Goal: Task Accomplishment & Management: Complete application form

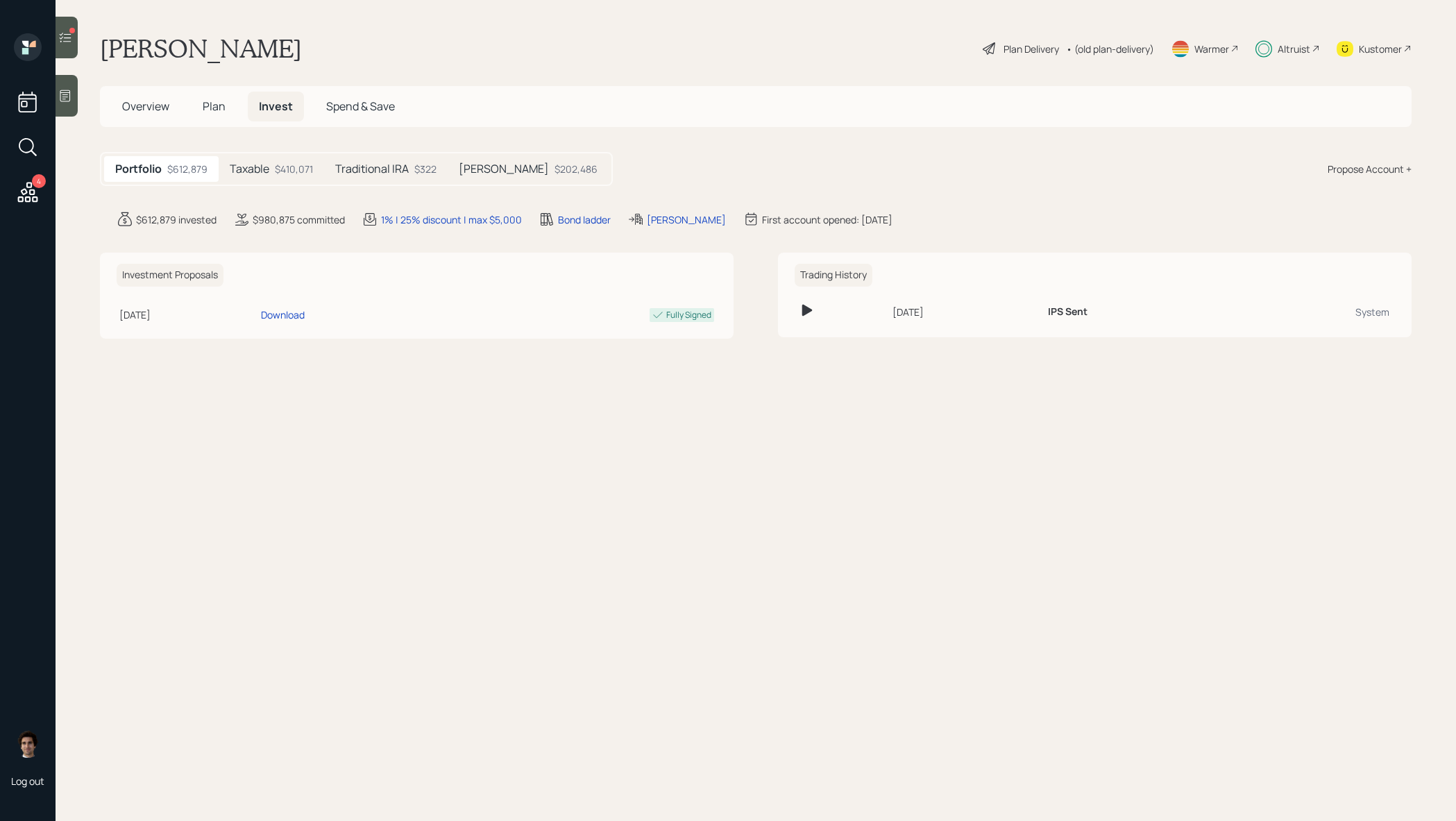
click at [1352, 163] on div "Propose Account +" at bounding box center [1369, 169] width 84 height 15
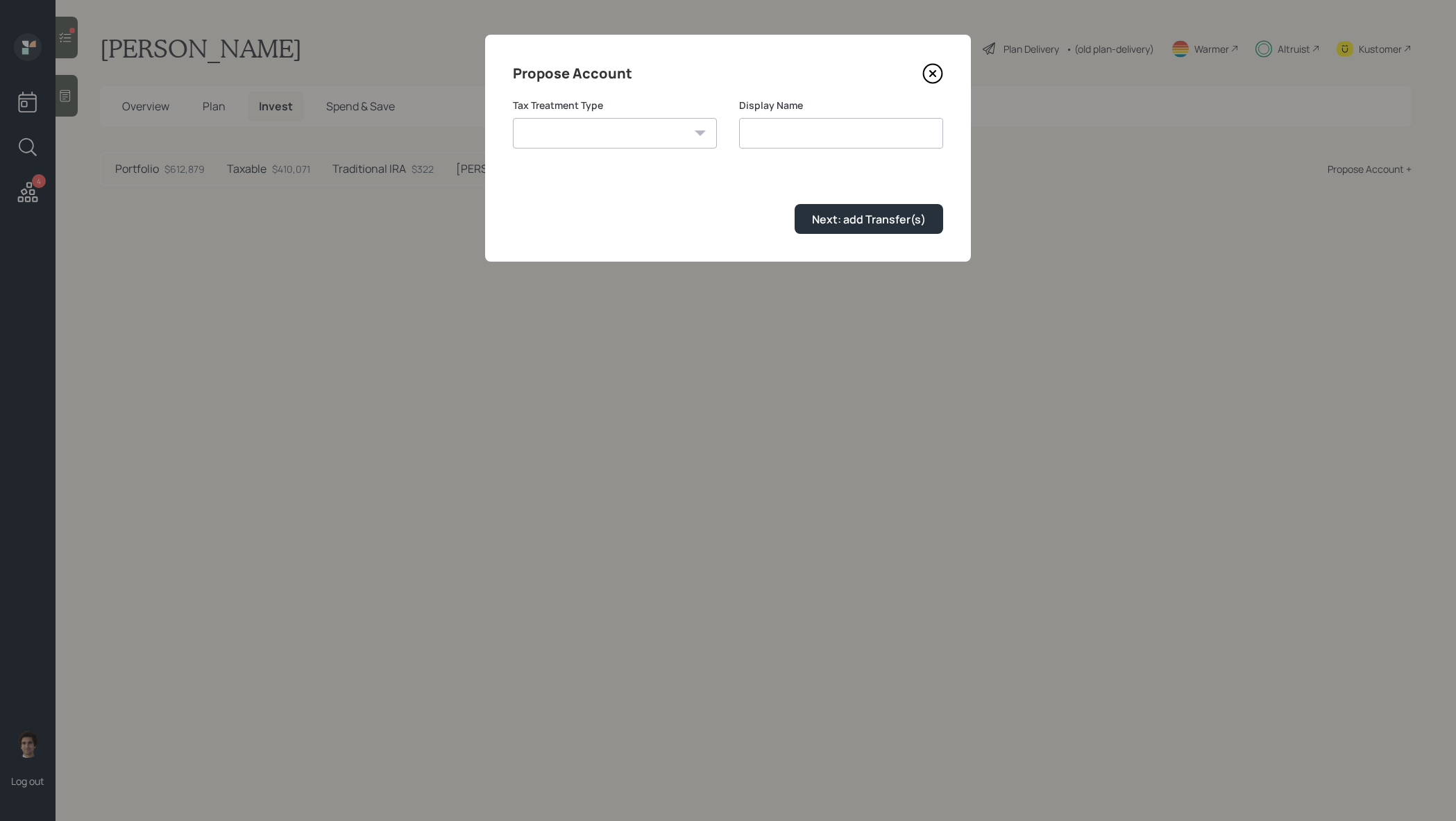
click at [592, 147] on select "Roth Taxable Traditional" at bounding box center [615, 133] width 204 height 30
select select "taxable"
click at [513, 118] on select "Roth Taxable Traditional" at bounding box center [615, 133] width 204 height 30
click at [911, 134] on input "Taxable" at bounding box center [841, 133] width 204 height 30
type input "Taxable (legacy)"
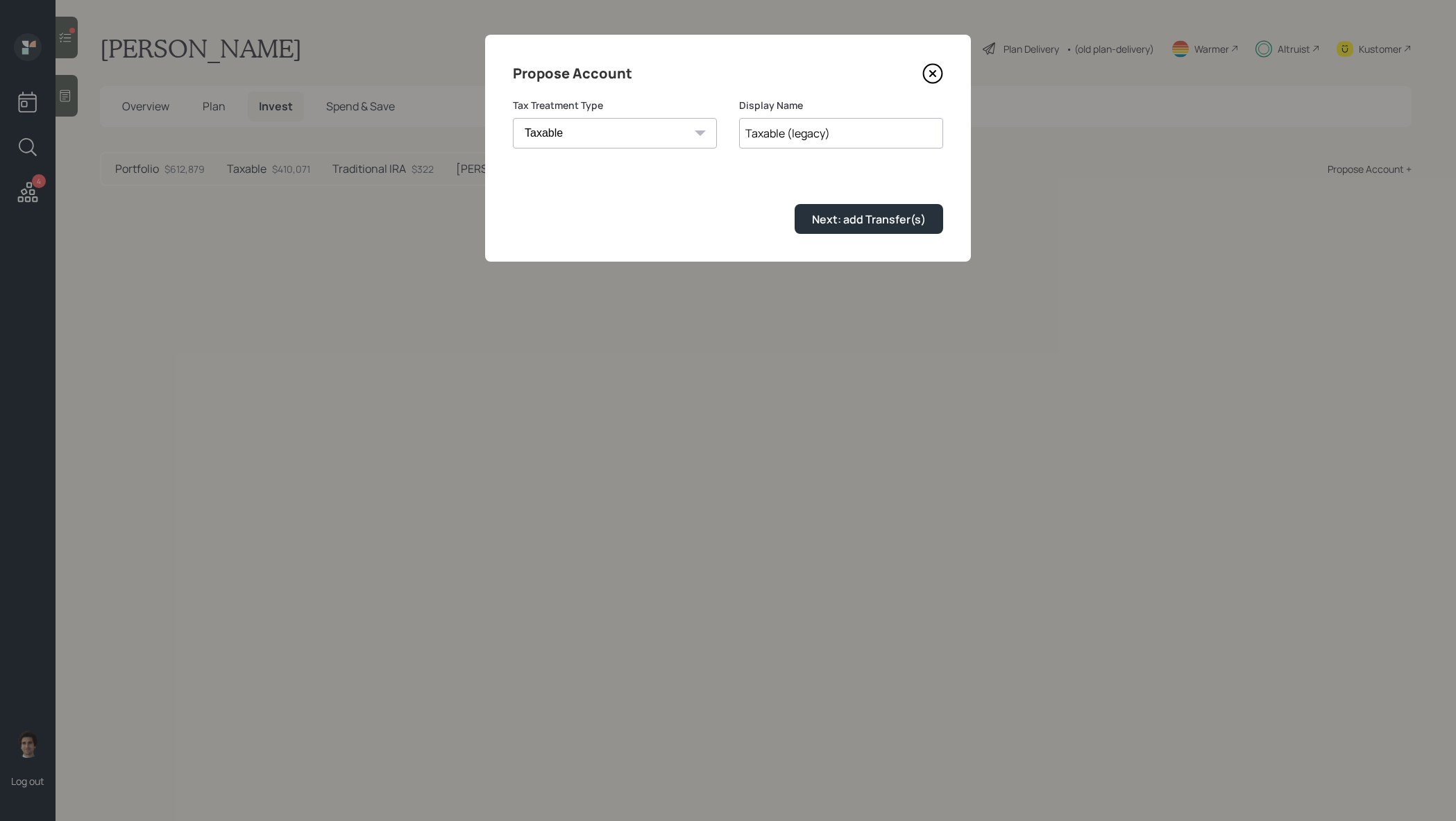
click at [795, 204] on button "Next: add Transfer(s)" at bounding box center [869, 219] width 148 height 30
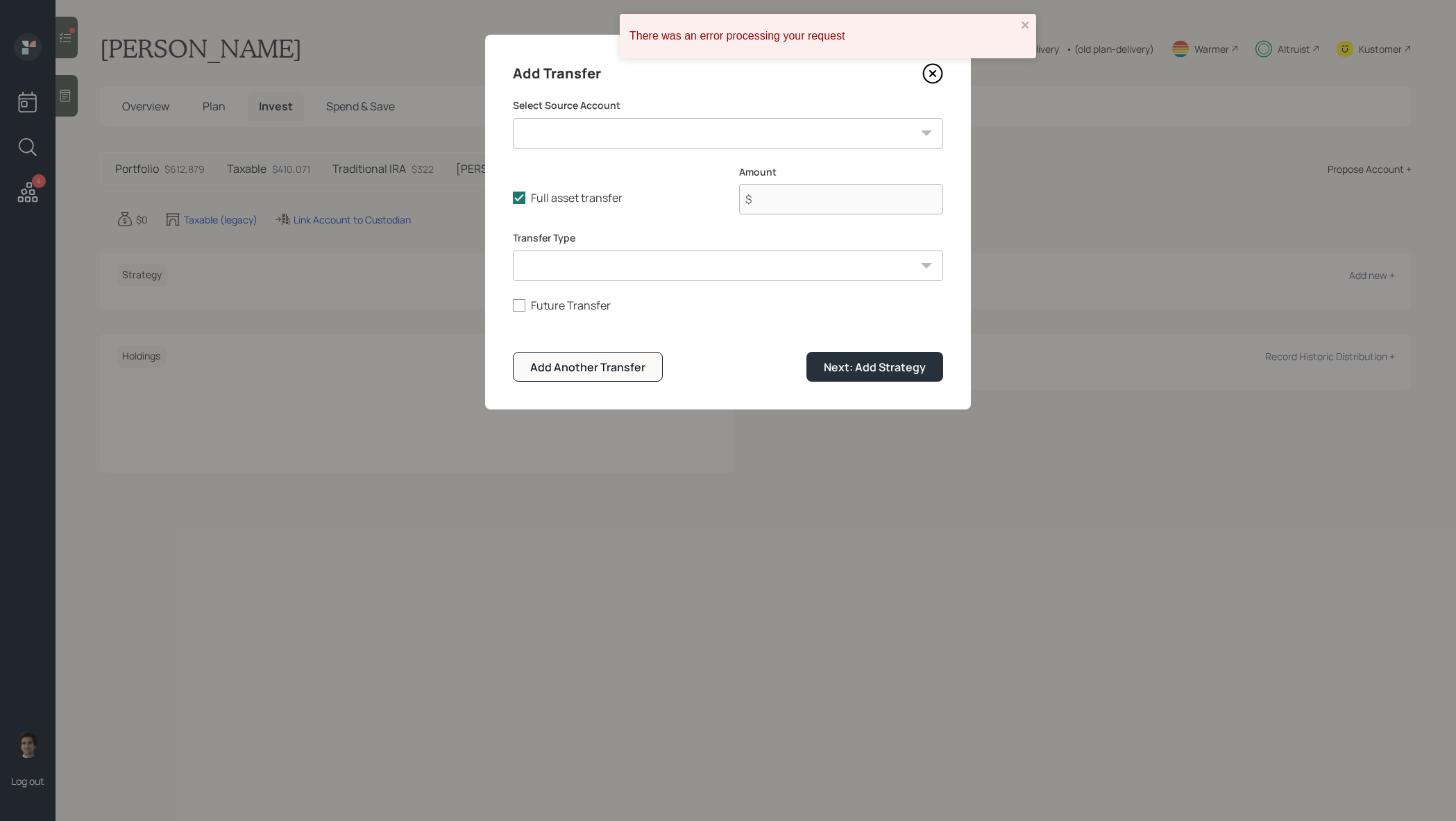
click at [678, 124] on select "Fidelity Taxable 1 ($0 | Taxable Investment) Fidelity Cash Management ($0 | Che…" at bounding box center [728, 133] width 431 height 30
click at [685, 270] on select "ACAT Transfer Non ACAT Transfer Capitalize Rollover Rollover Deposit" at bounding box center [728, 265] width 431 height 30
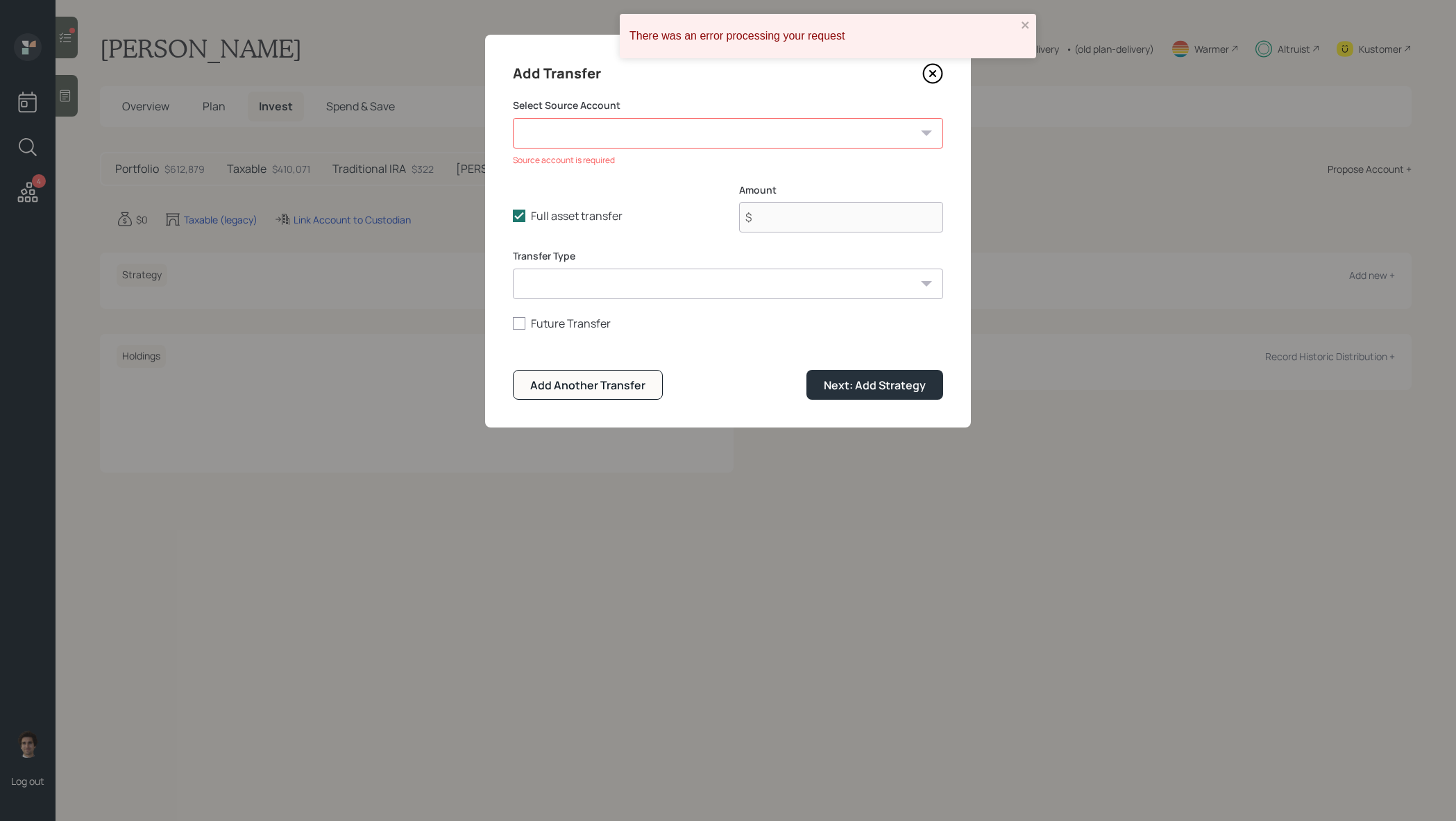
click at [593, 229] on div "Full asset transfer Check this option when we expect the entire asset to be tra…" at bounding box center [728, 216] width 431 height 67
click at [593, 213] on label "Full asset transfer" at bounding box center [615, 216] width 204 height 16
click at [513, 216] on input "Full asset transfer" at bounding box center [512, 216] width 1 height 1
checkbox input "false"
click at [652, 137] on select "Fidelity Taxable 1 ($0 | Taxable Investment) Fidelity Cash Management ($0 | Che…" at bounding box center [728, 133] width 431 height 30
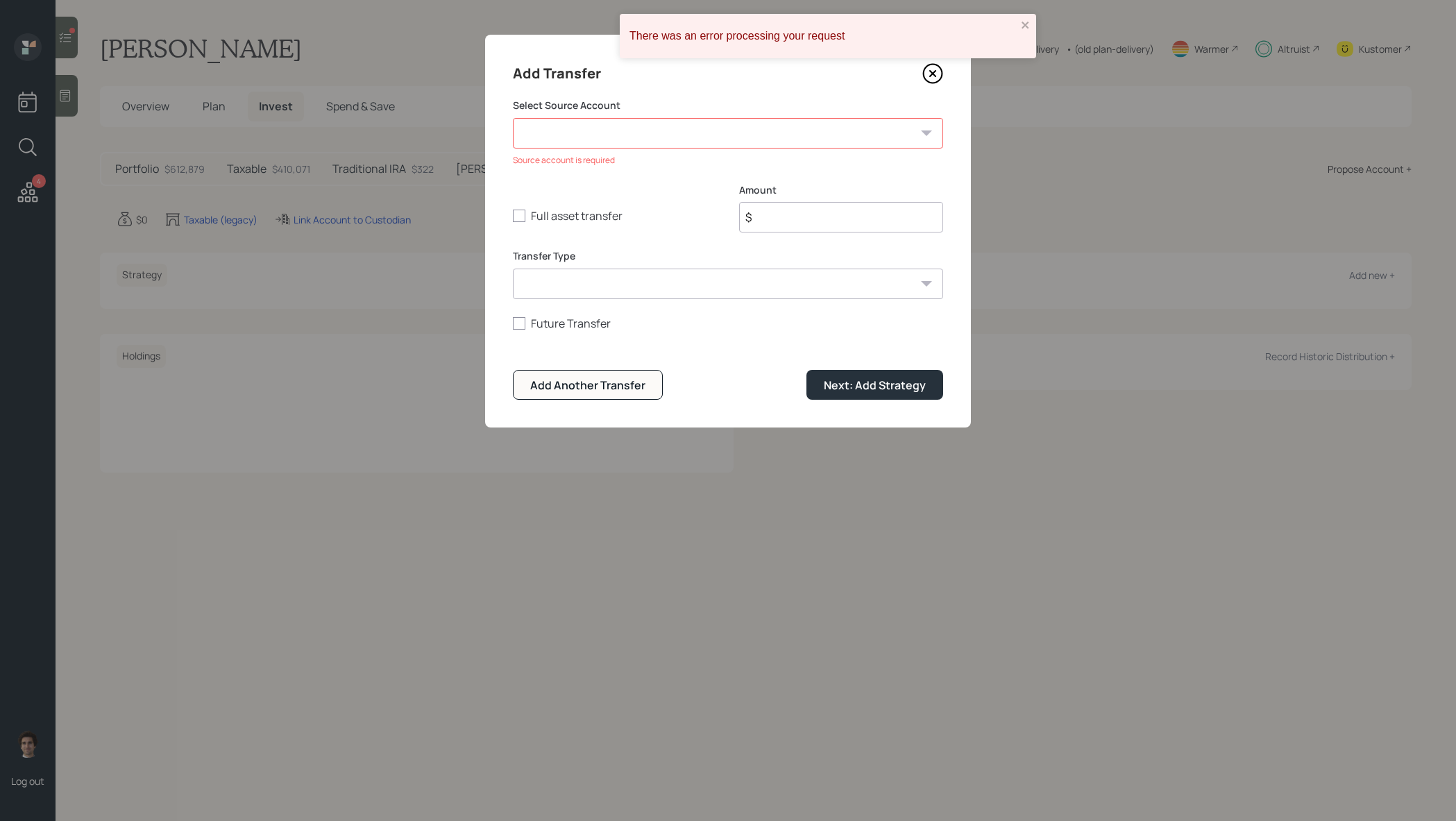
select select "11095cf4-7373-4cbf-92a9-97f9ea9bd7ce"
click at [513, 118] on select "Fidelity Taxable 1 ($0 | Taxable Investment) Fidelity Cash Management ($0 | Che…" at bounding box center [728, 133] width 431 height 30
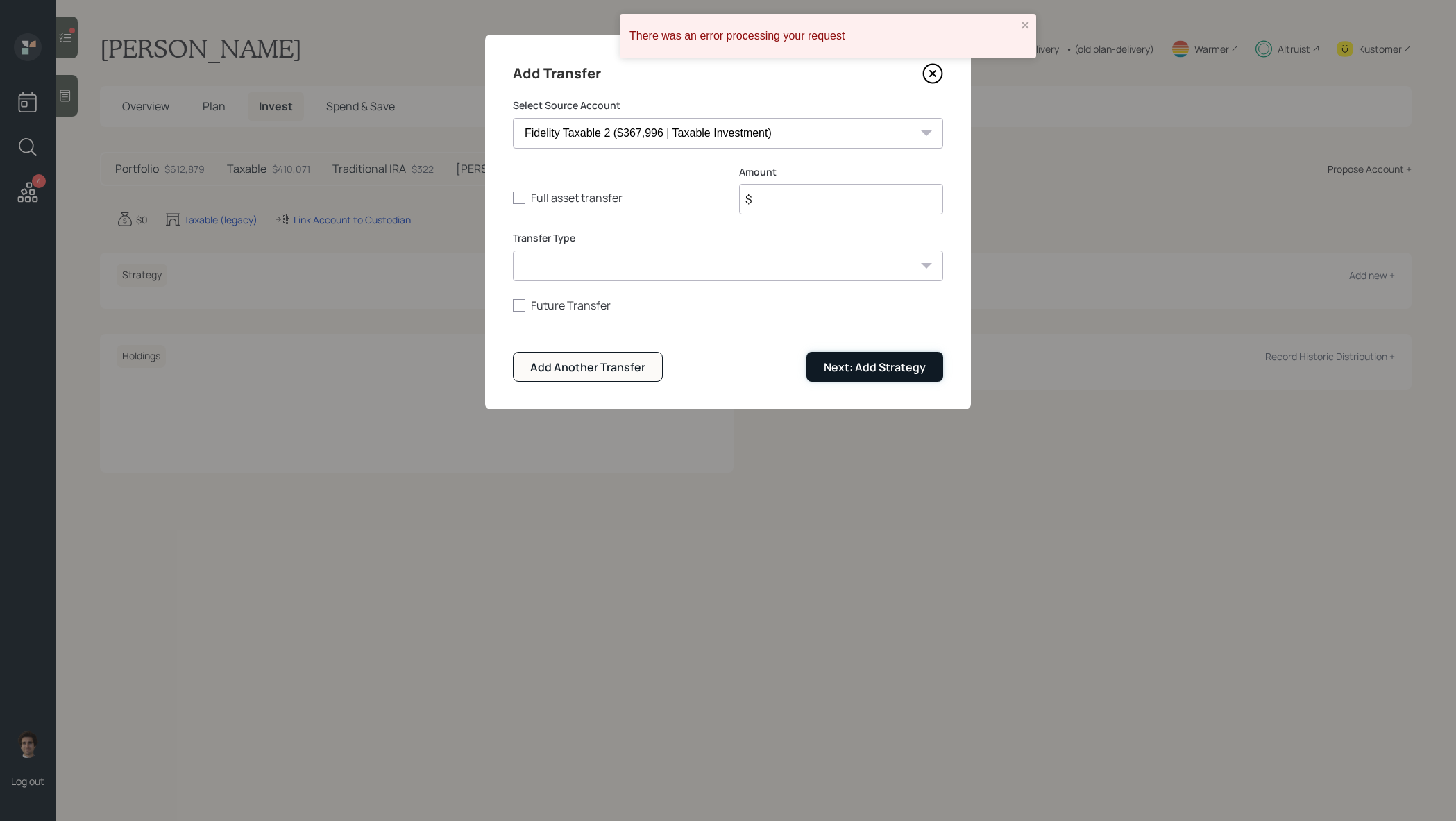
click at [870, 360] on div "Next: Add Strategy" at bounding box center [875, 367] width 102 height 16
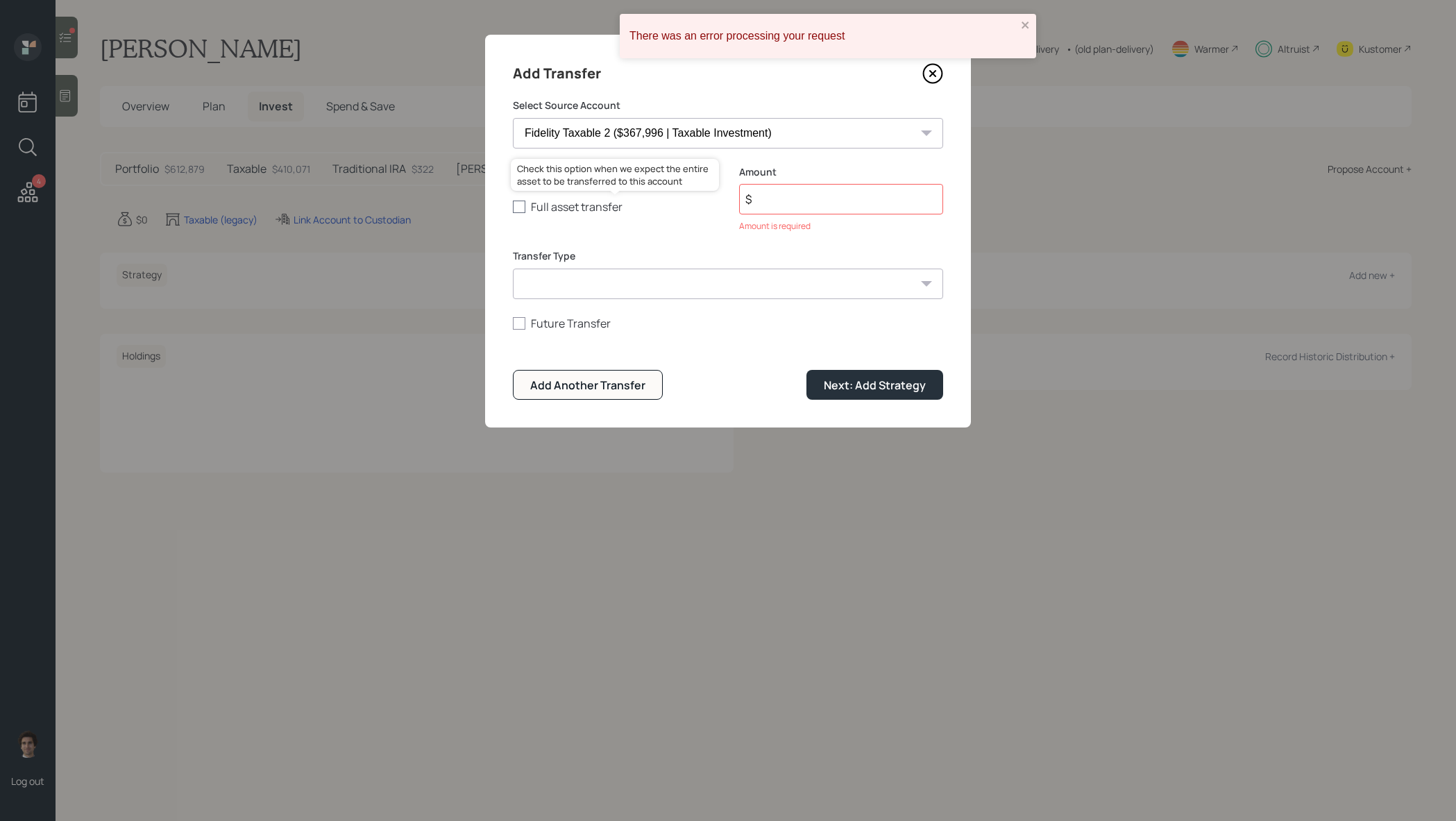
click at [541, 210] on label "Full asset transfer" at bounding box center [615, 207] width 204 height 16
click at [513, 207] on input "Full asset transfer" at bounding box center [512, 207] width 1 height 1
checkbox input "true"
type input "$ 367,996"
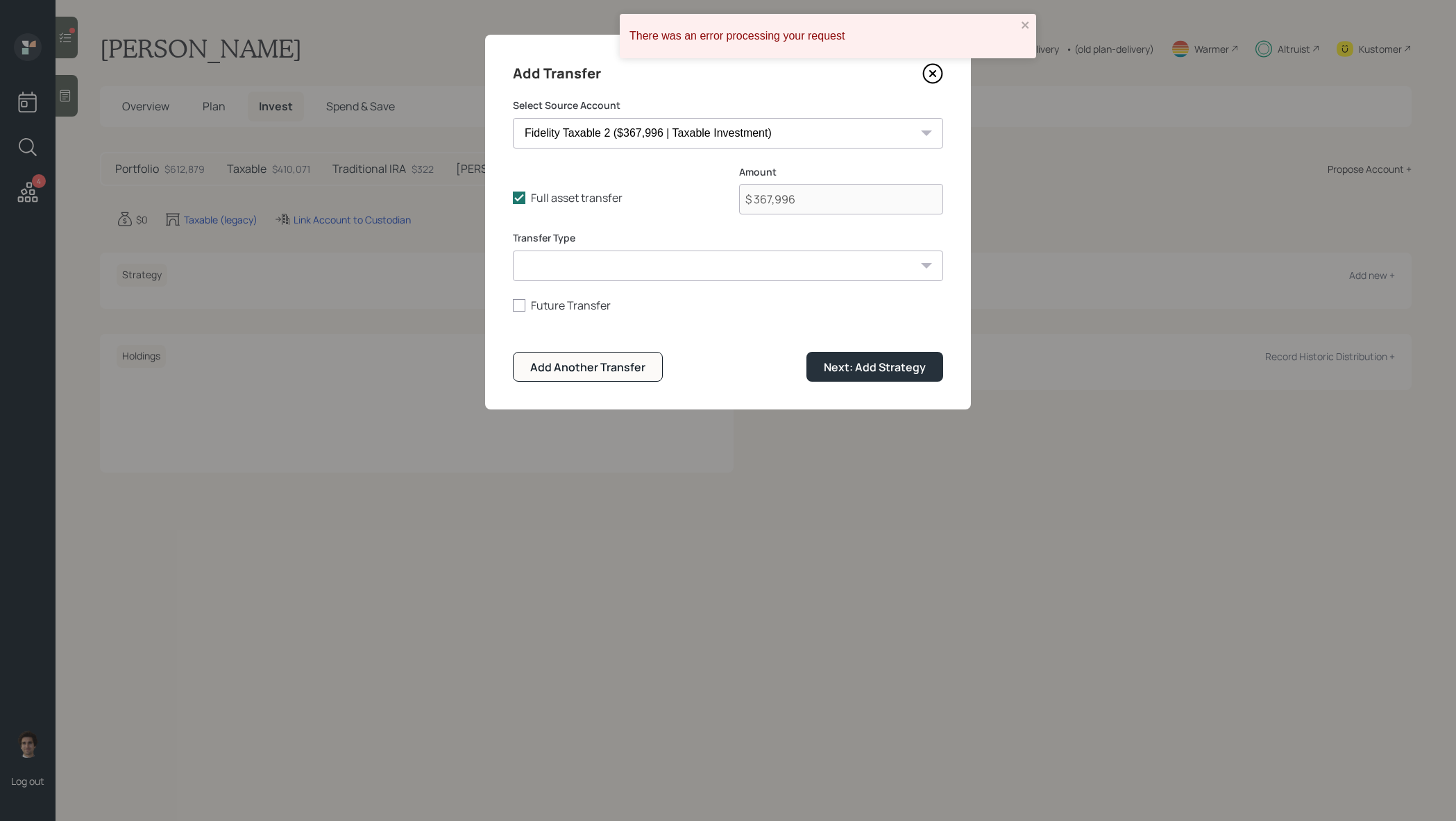
click at [939, 382] on div "Add Transfer Select Source Account Fidelity Taxable 1 ($0 | Taxable Investment)…" at bounding box center [728, 222] width 486 height 375
click at [930, 368] on button "Next: Add Strategy" at bounding box center [875, 367] width 136 height 30
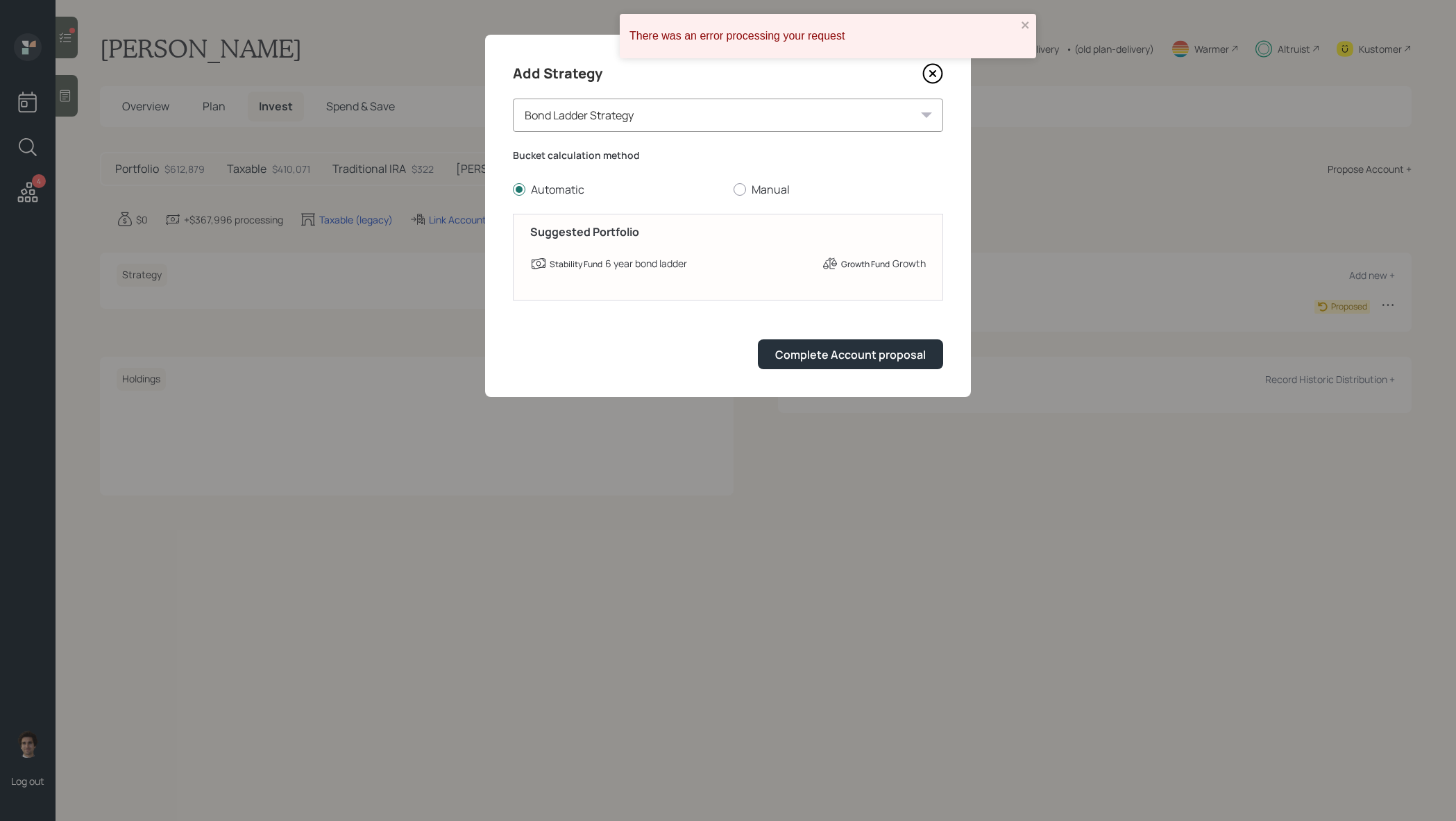
click at [722, 113] on div "Bond Ladder Strategy" at bounding box center [728, 115] width 431 height 33
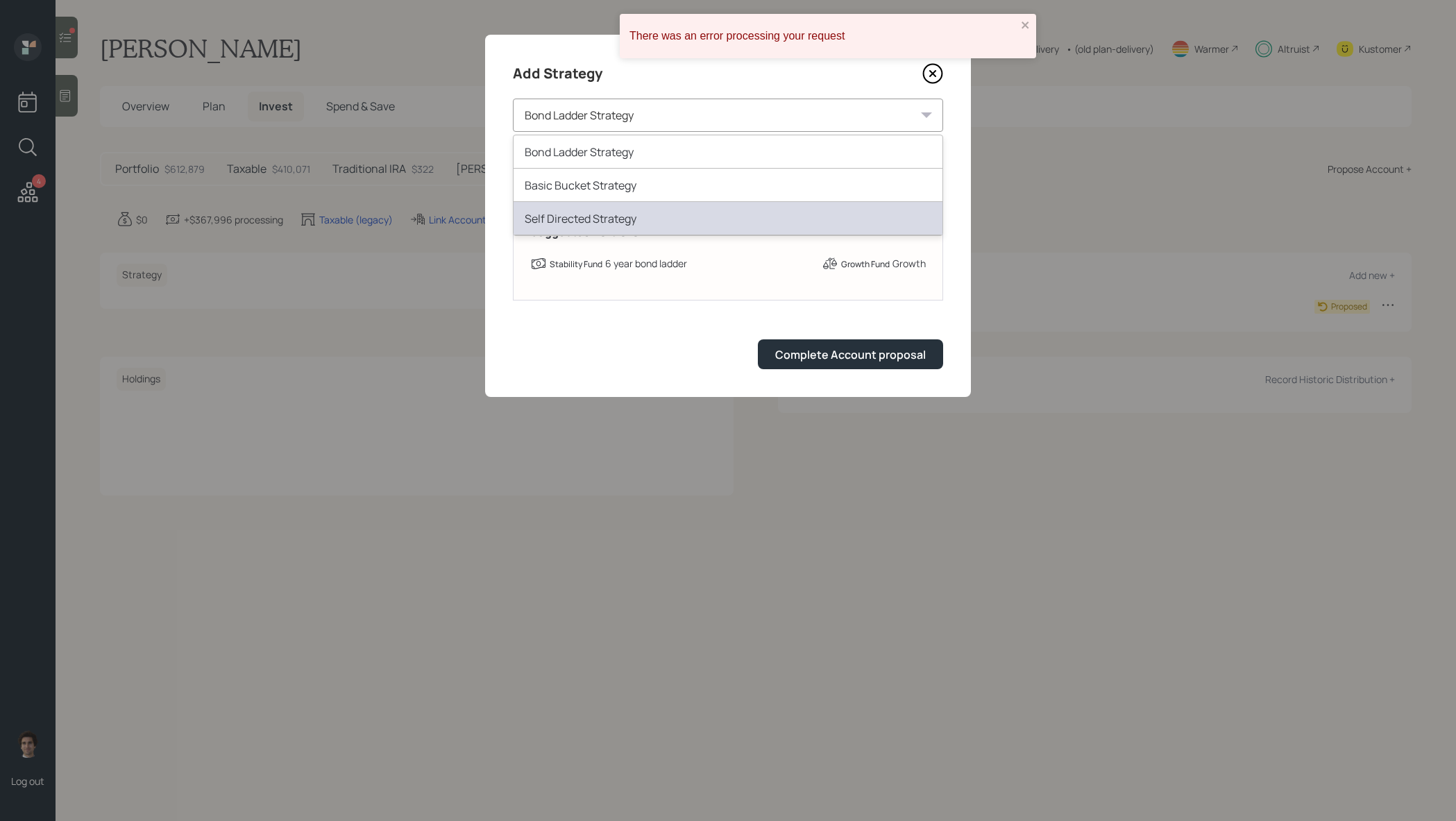
click at [732, 213] on div "Self Directed Strategy" at bounding box center [728, 218] width 429 height 33
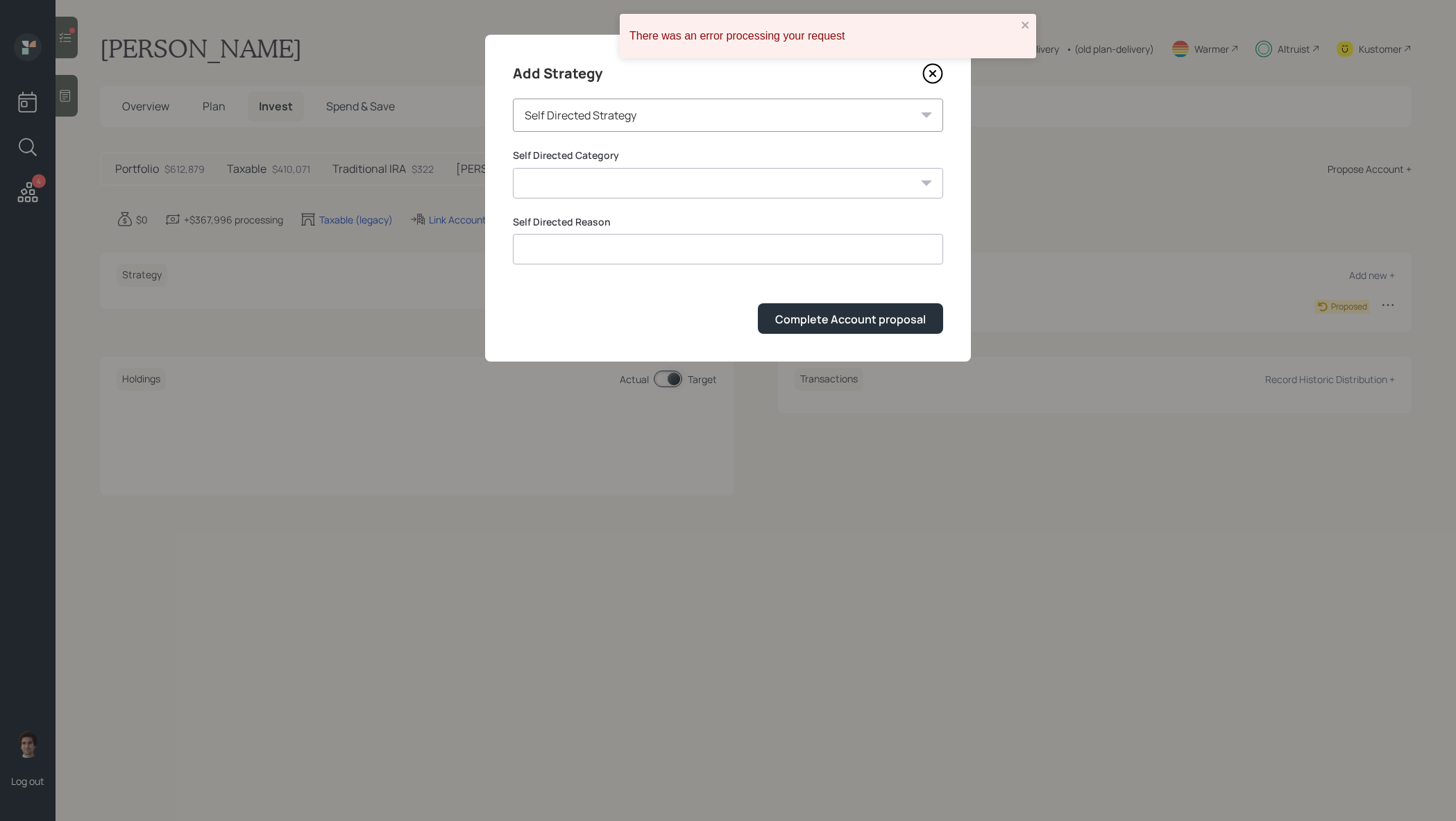
click at [713, 201] on form "Self Directed Category Inherited IRA Legacy or Client Directed Holdings Other S…" at bounding box center [728, 241] width 431 height 185
click at [713, 185] on select "Inherited IRA Legacy or Client Directed Holdings Other" at bounding box center [728, 183] width 431 height 30
select select "legacy_or_client_directed_holdings"
click at [513, 168] on select "Inherited IRA Legacy or Client Directed Holdings Other" at bounding box center [728, 183] width 431 height 30
click at [710, 252] on input at bounding box center [728, 249] width 431 height 30
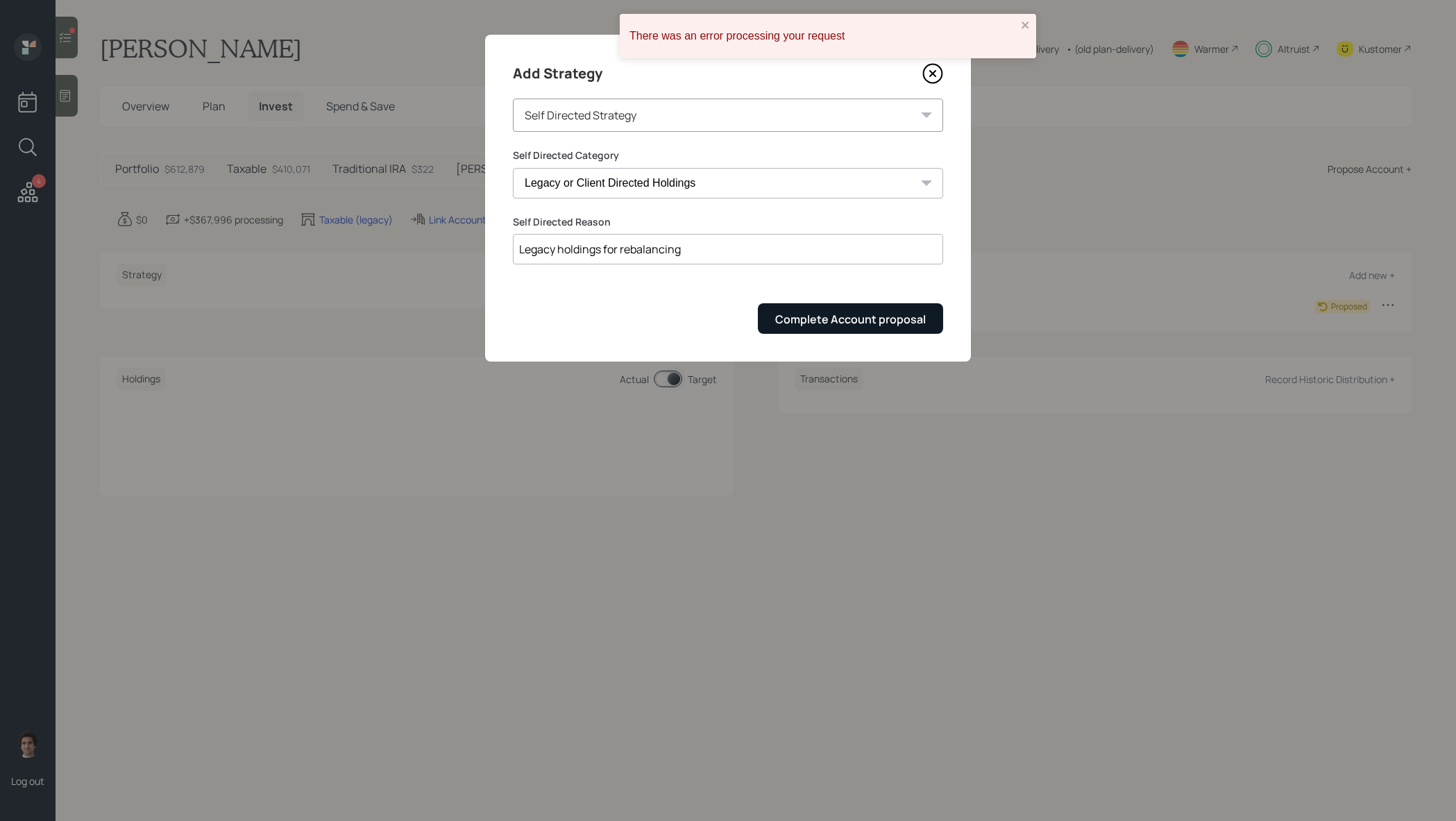
type input "Legacy holdings for rebalancing"
click at [862, 308] on button "Complete Account proposal" at bounding box center [851, 318] width 185 height 30
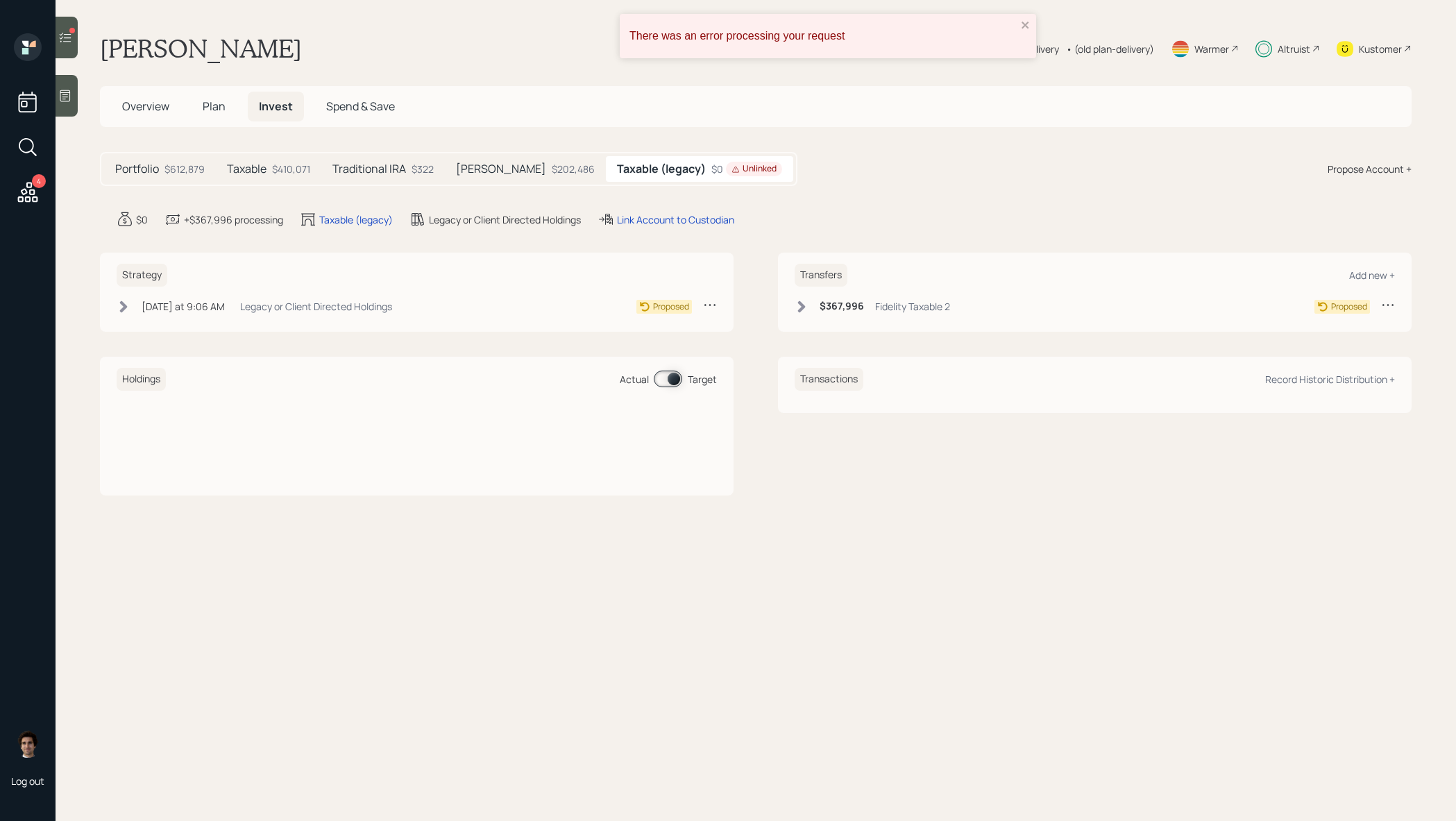
click at [191, 307] on div "Today at 9:06 AM" at bounding box center [183, 307] width 83 height 15
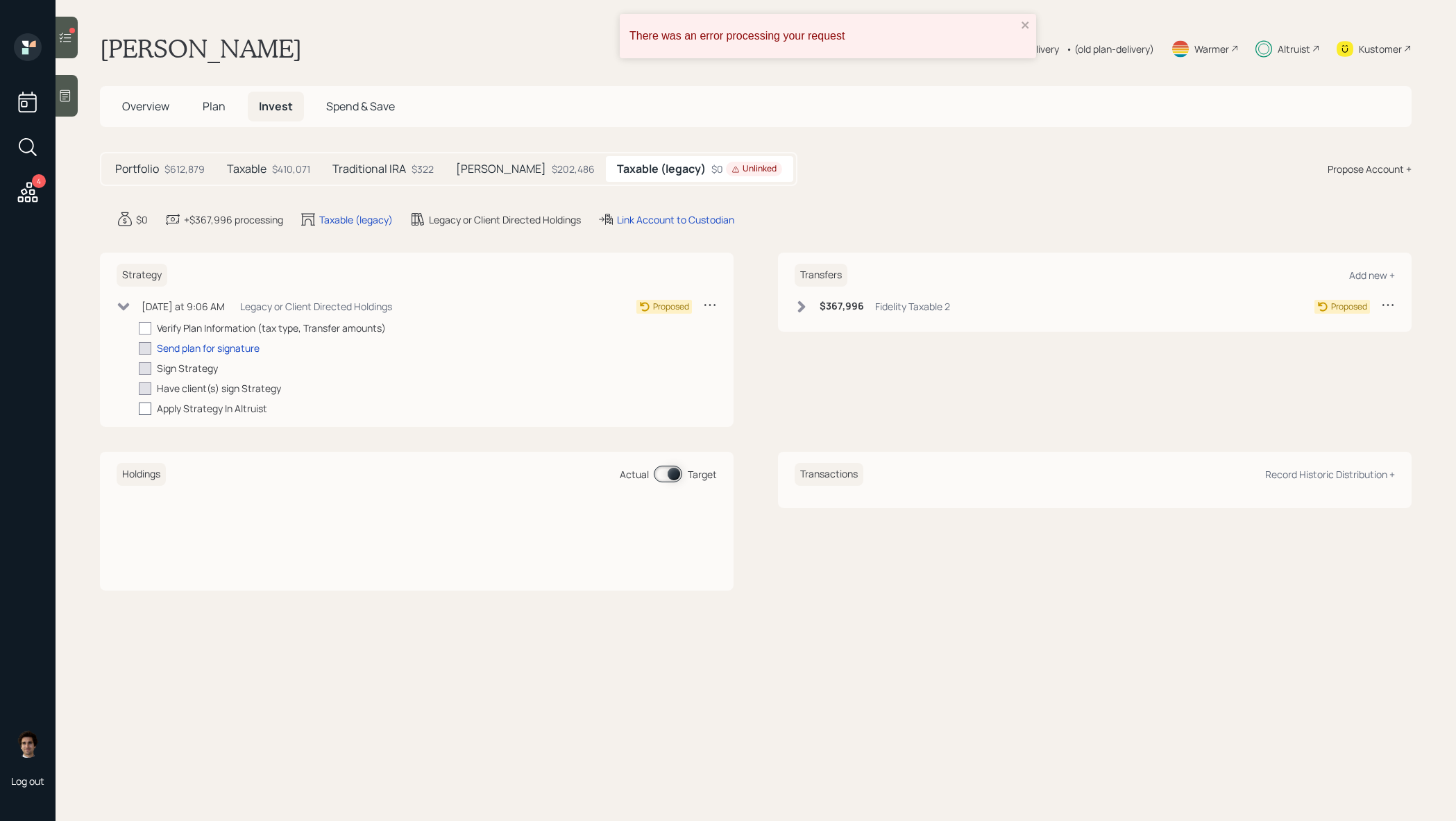
click at [148, 415] on div at bounding box center [145, 408] width 13 height 13
click at [139, 409] on input "checkbox" at bounding box center [138, 408] width 1 height 1
checkbox input "true"
click at [211, 303] on div "Today at 9:06 AM" at bounding box center [183, 305] width 83 height 15
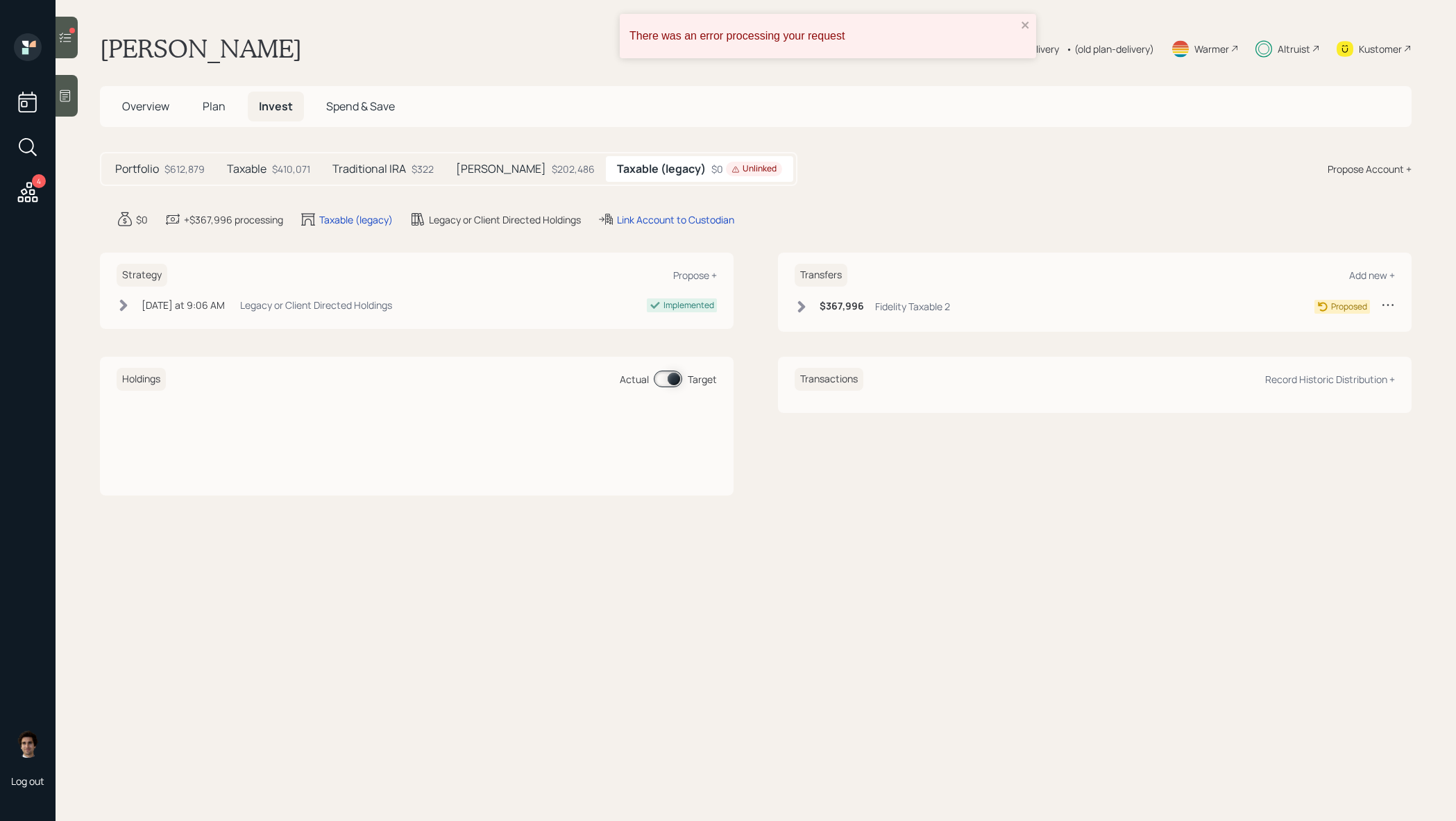
click at [861, 308] on h6 "$367,996" at bounding box center [842, 306] width 44 height 12
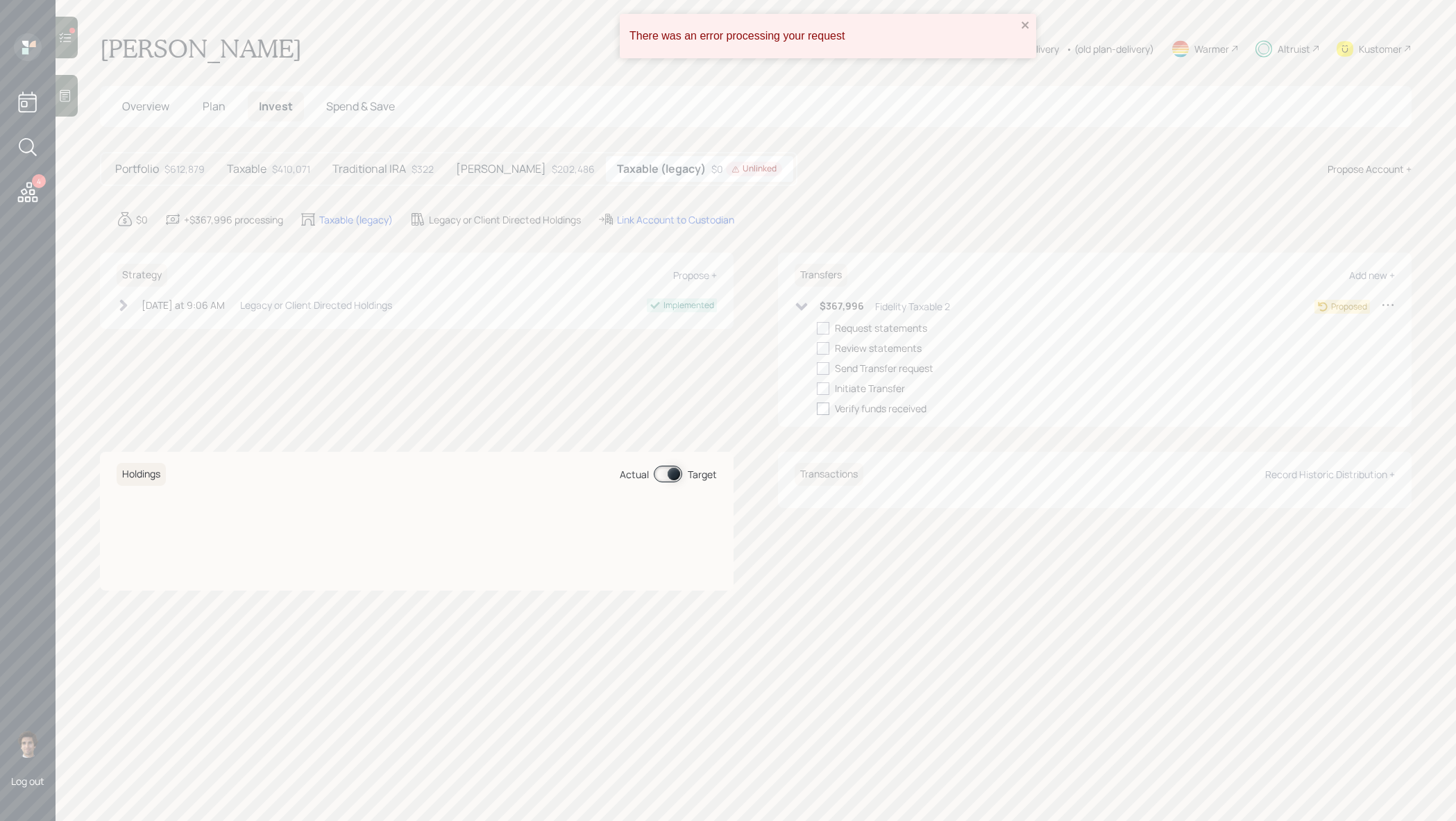
click at [826, 410] on div at bounding box center [823, 408] width 13 height 13
click at [817, 409] on input "checkbox" at bounding box center [816, 408] width 1 height 1
checkbox input "true"
click at [818, 318] on div "$367,996 Fidelity Taxable 2 Complete Request statements Review statements Send …" at bounding box center [1095, 356] width 600 height 118
click at [824, 325] on div at bounding box center [823, 328] width 13 height 13
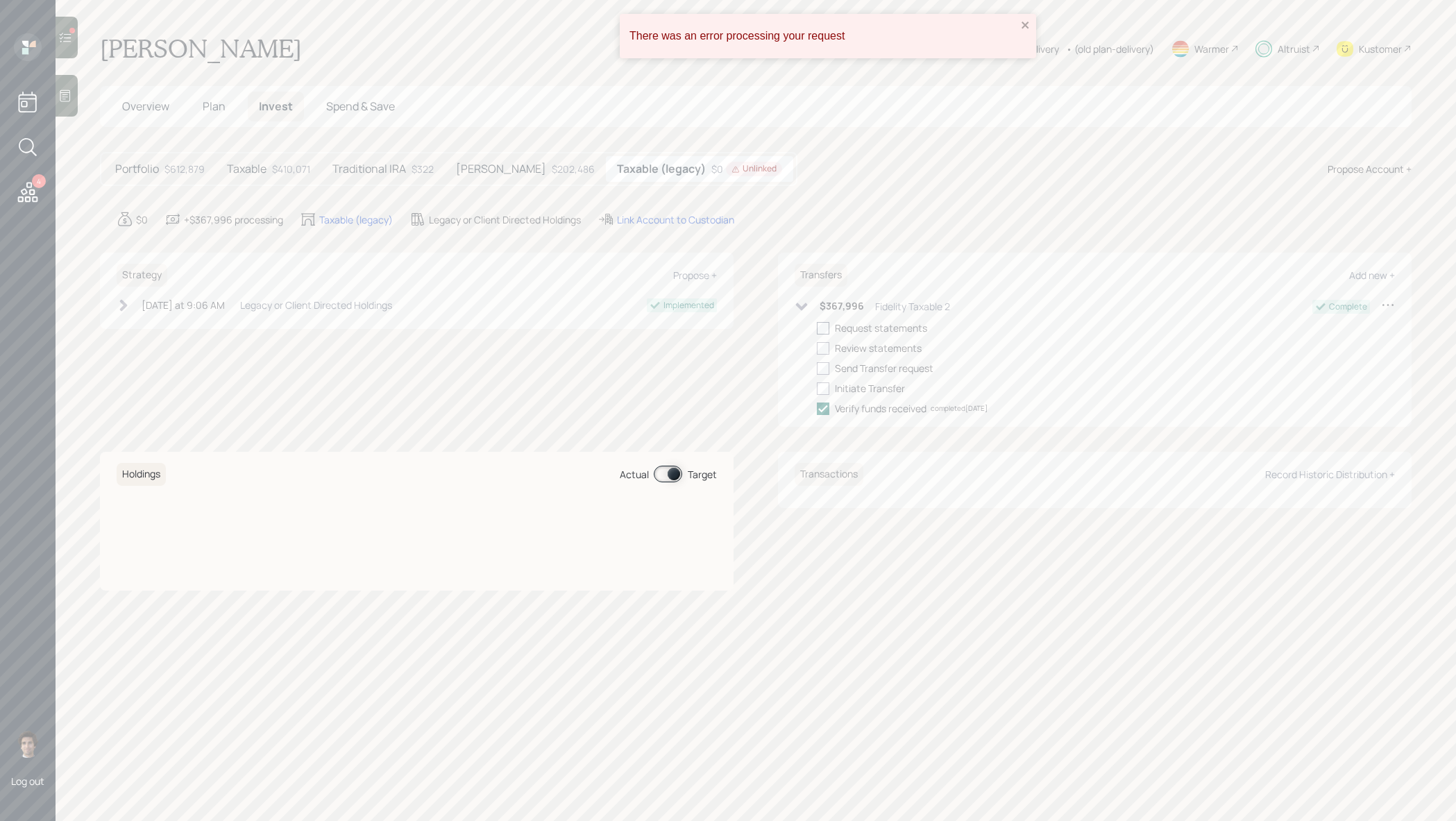
click at [817, 328] on input "checkbox" at bounding box center [816, 328] width 1 height 1
checkbox input "true"
click at [824, 351] on div at bounding box center [823, 348] width 13 height 13
click at [817, 348] on input "checkbox" at bounding box center [816, 348] width 1 height 1
checkbox input "true"
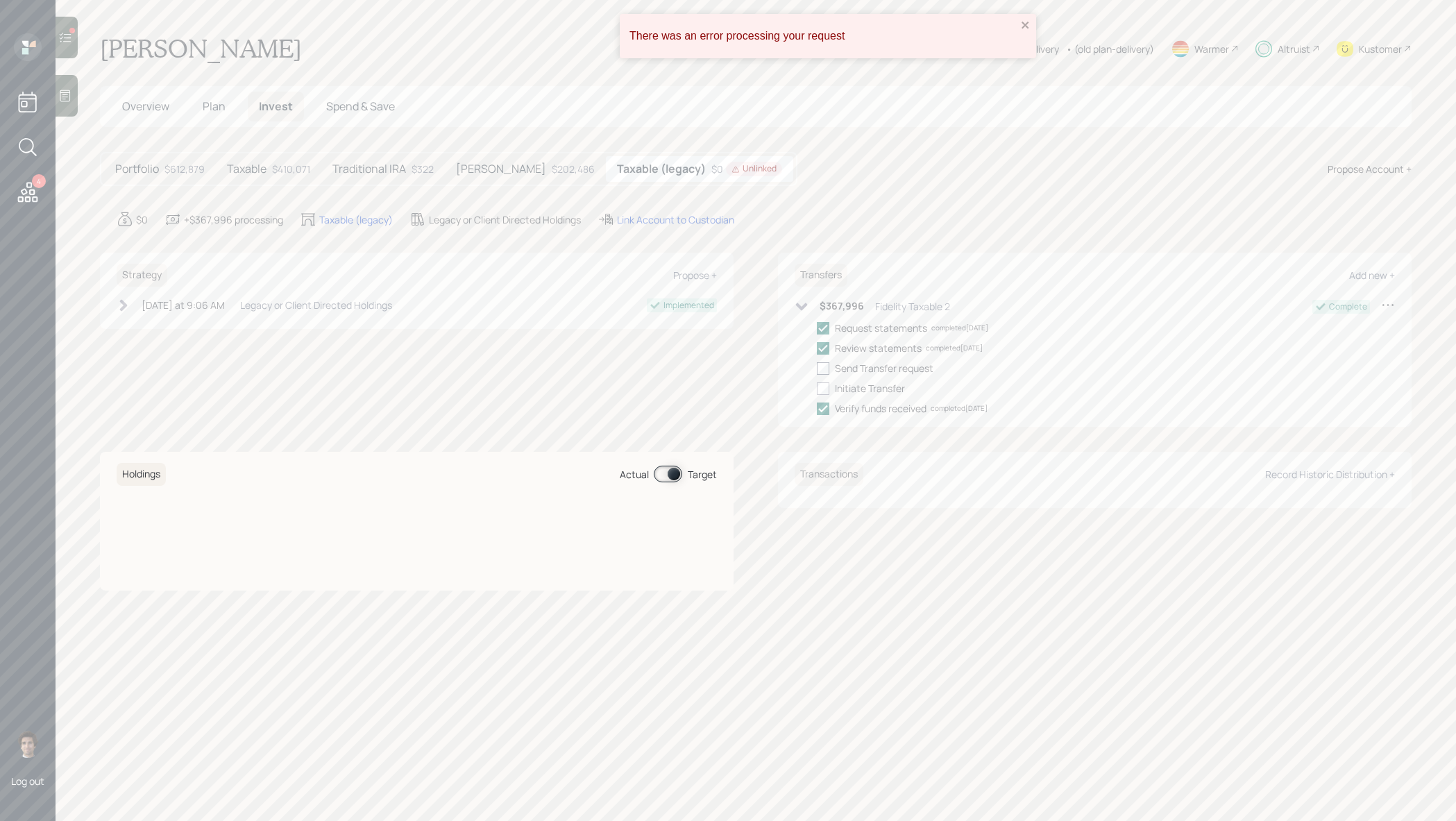
click at [824, 362] on div at bounding box center [823, 368] width 13 height 13
click at [817, 368] on input "checkbox" at bounding box center [816, 368] width 1 height 1
checkbox input "true"
click at [824, 390] on div at bounding box center [823, 388] width 13 height 13
click at [817, 388] on input "checkbox" at bounding box center [816, 388] width 1 height 1
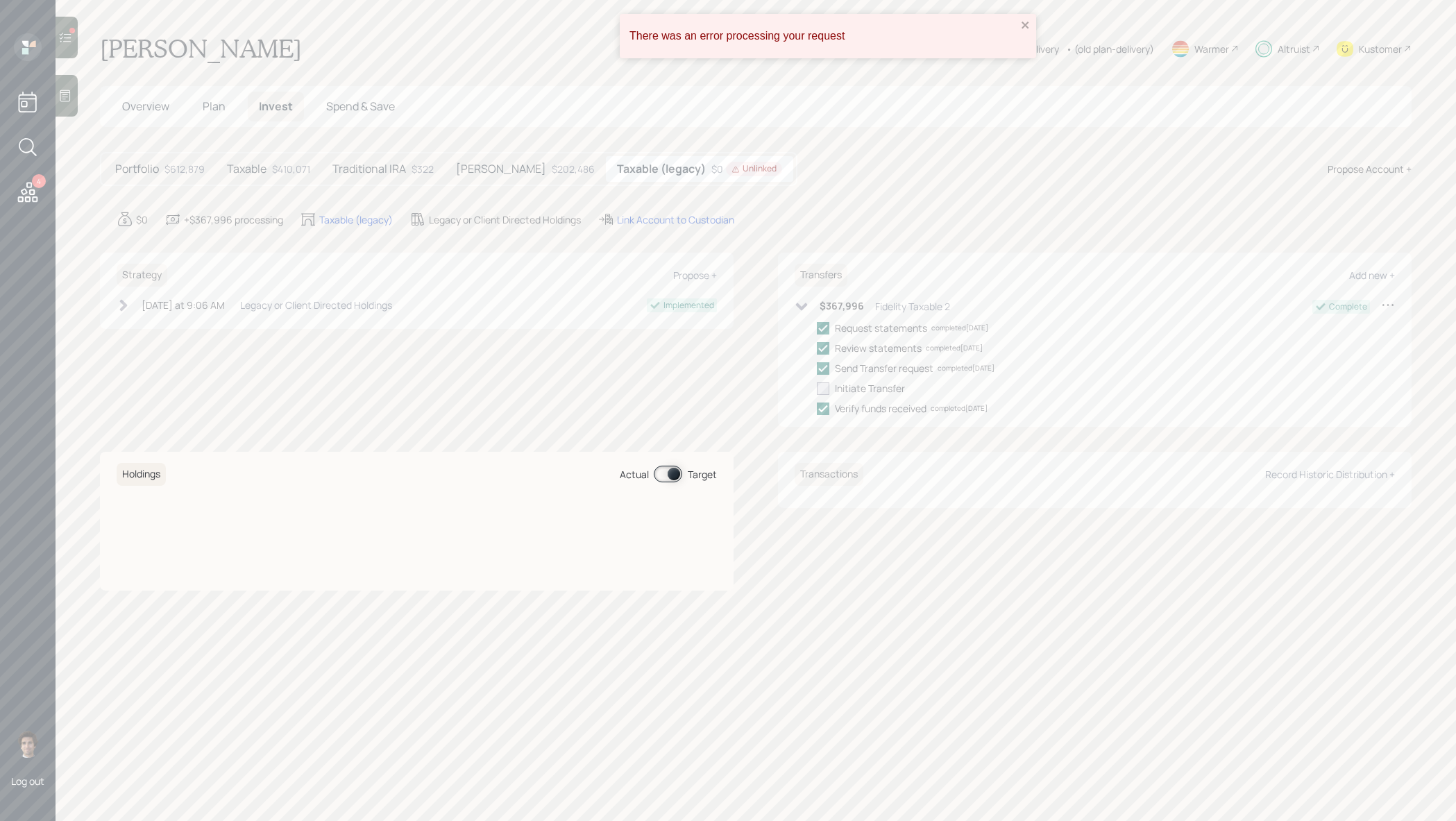
checkbox input "true"
click at [792, 300] on div "Transfers Add new + $367,996 Fidelity Taxable 2 Complete Request statements com…" at bounding box center [1095, 339] width 634 height 174
click at [804, 308] on icon at bounding box center [802, 306] width 12 height 7
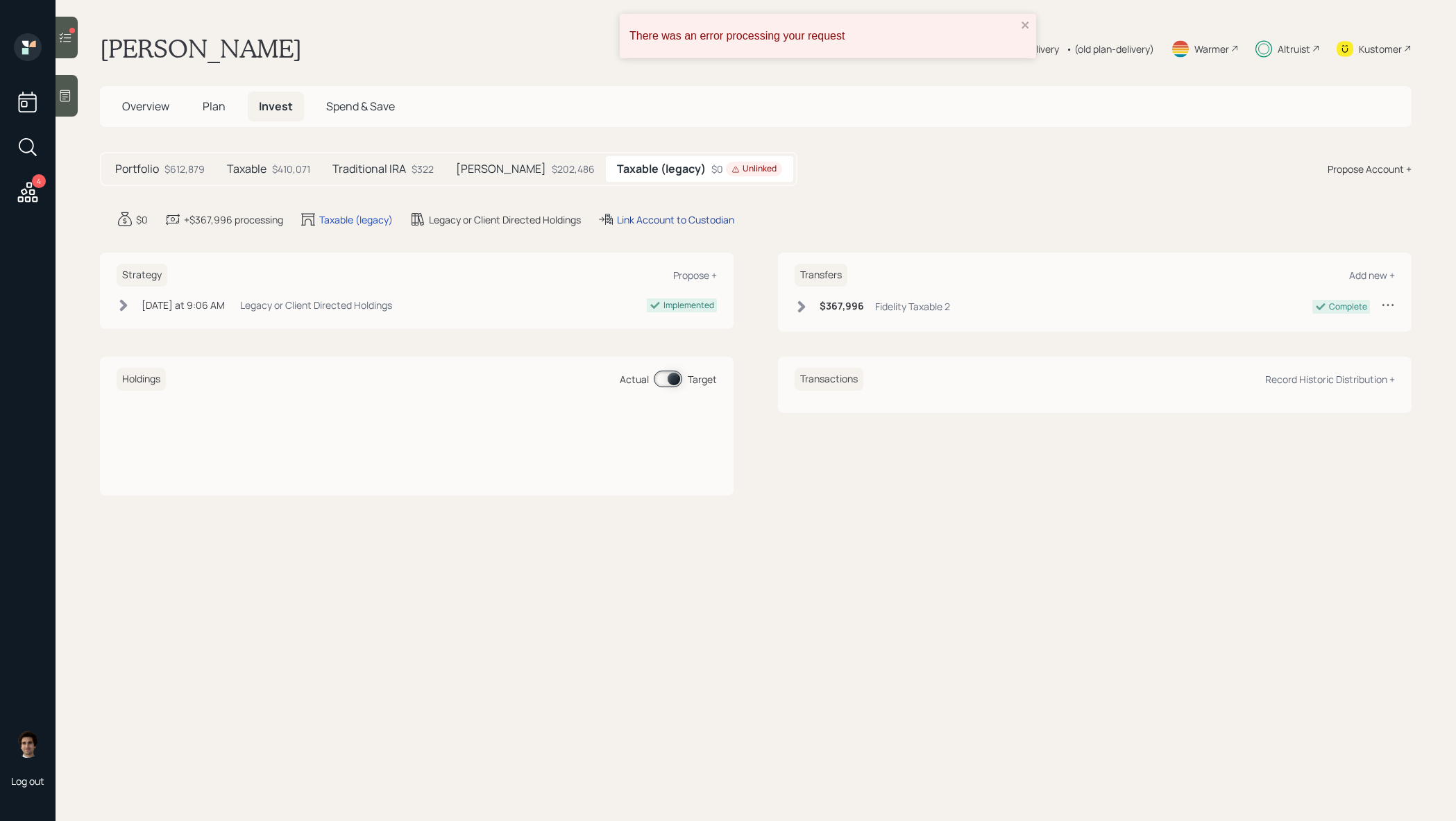
click at [732, 218] on div "Link Account to Custodian" at bounding box center [675, 220] width 117 height 15
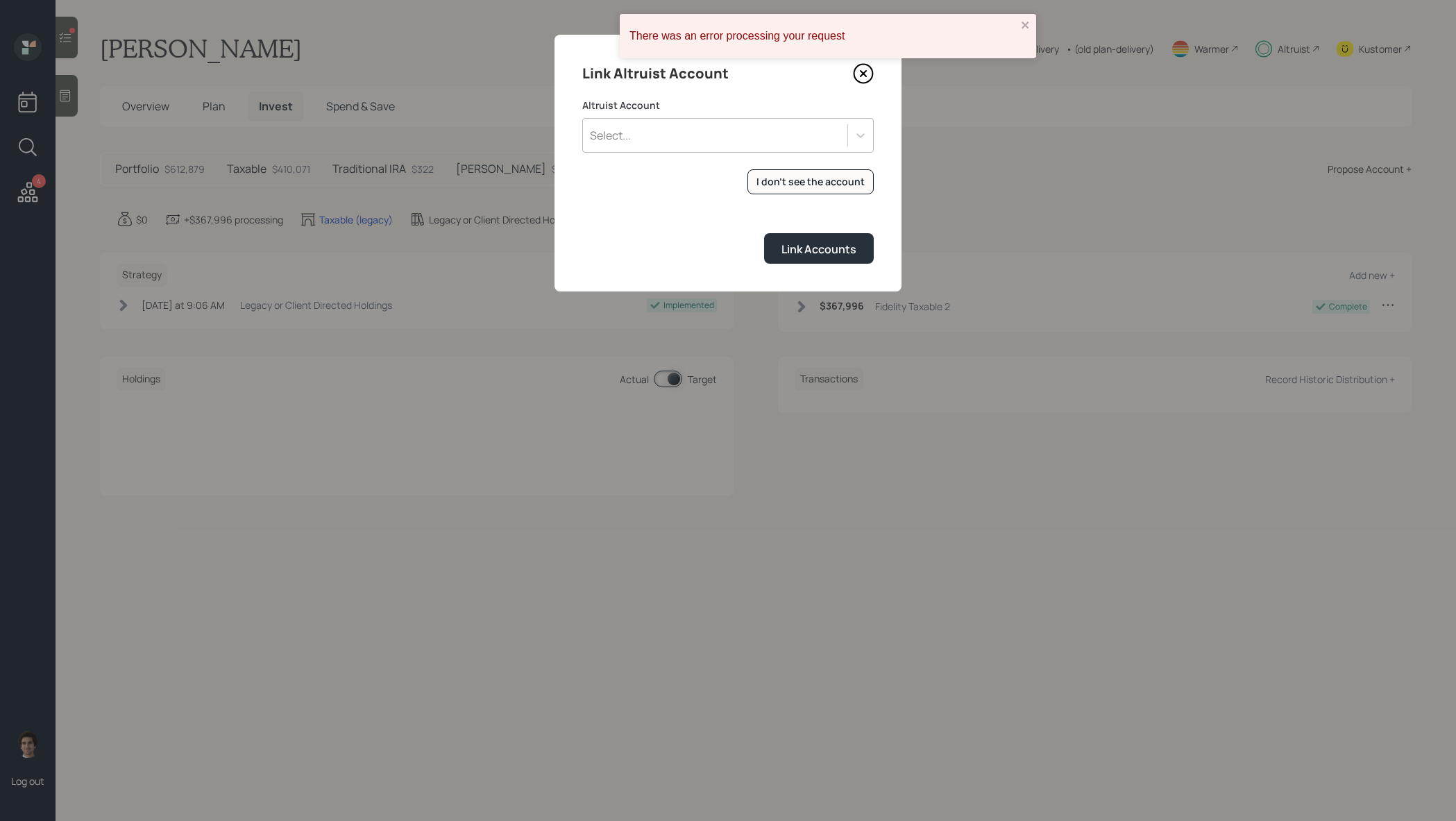
click at [788, 130] on div "Select..." at bounding box center [715, 136] width 265 height 24
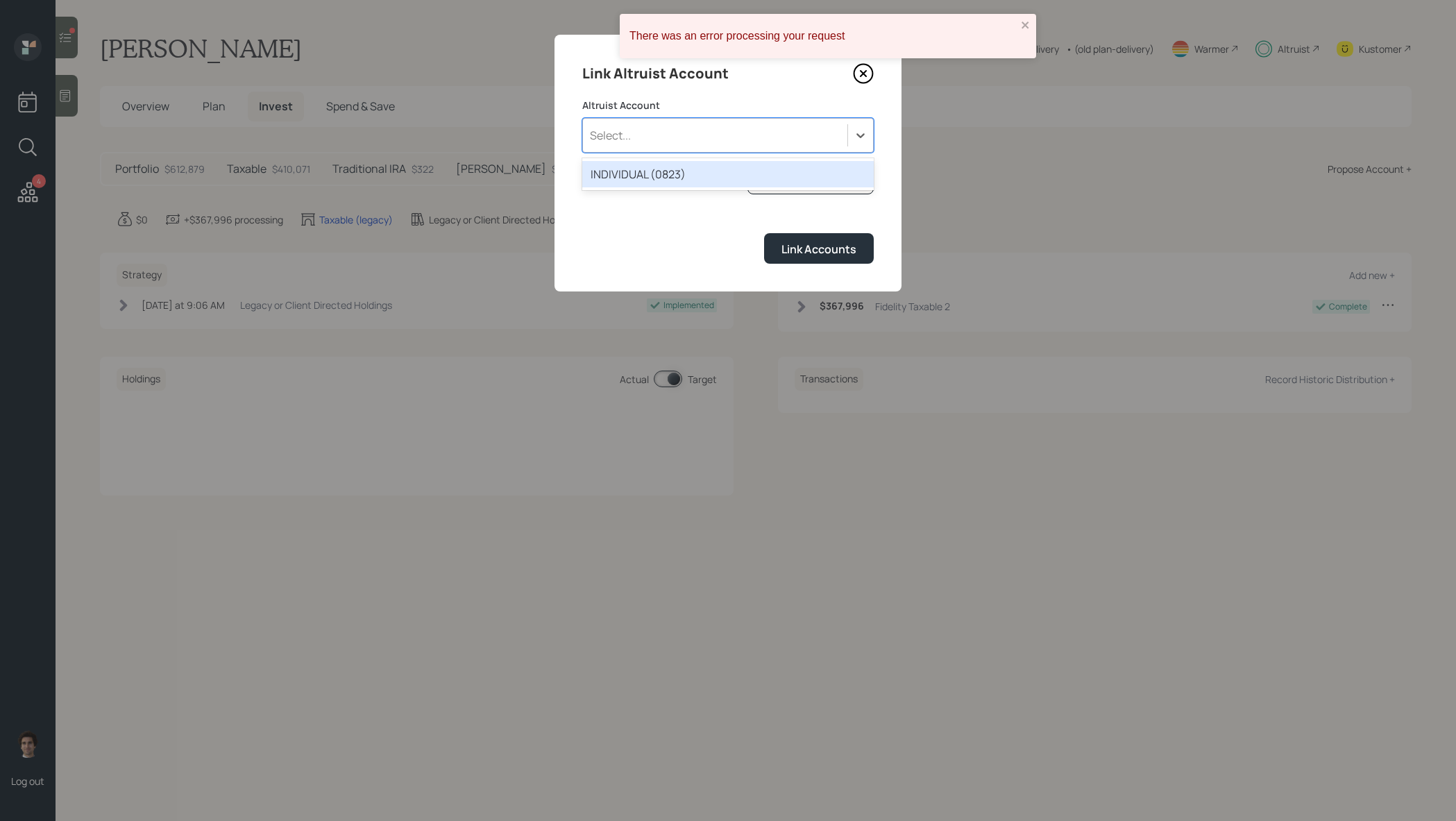
click at [784, 176] on div "INDIVIDUAL (0823)" at bounding box center [728, 174] width 291 height 27
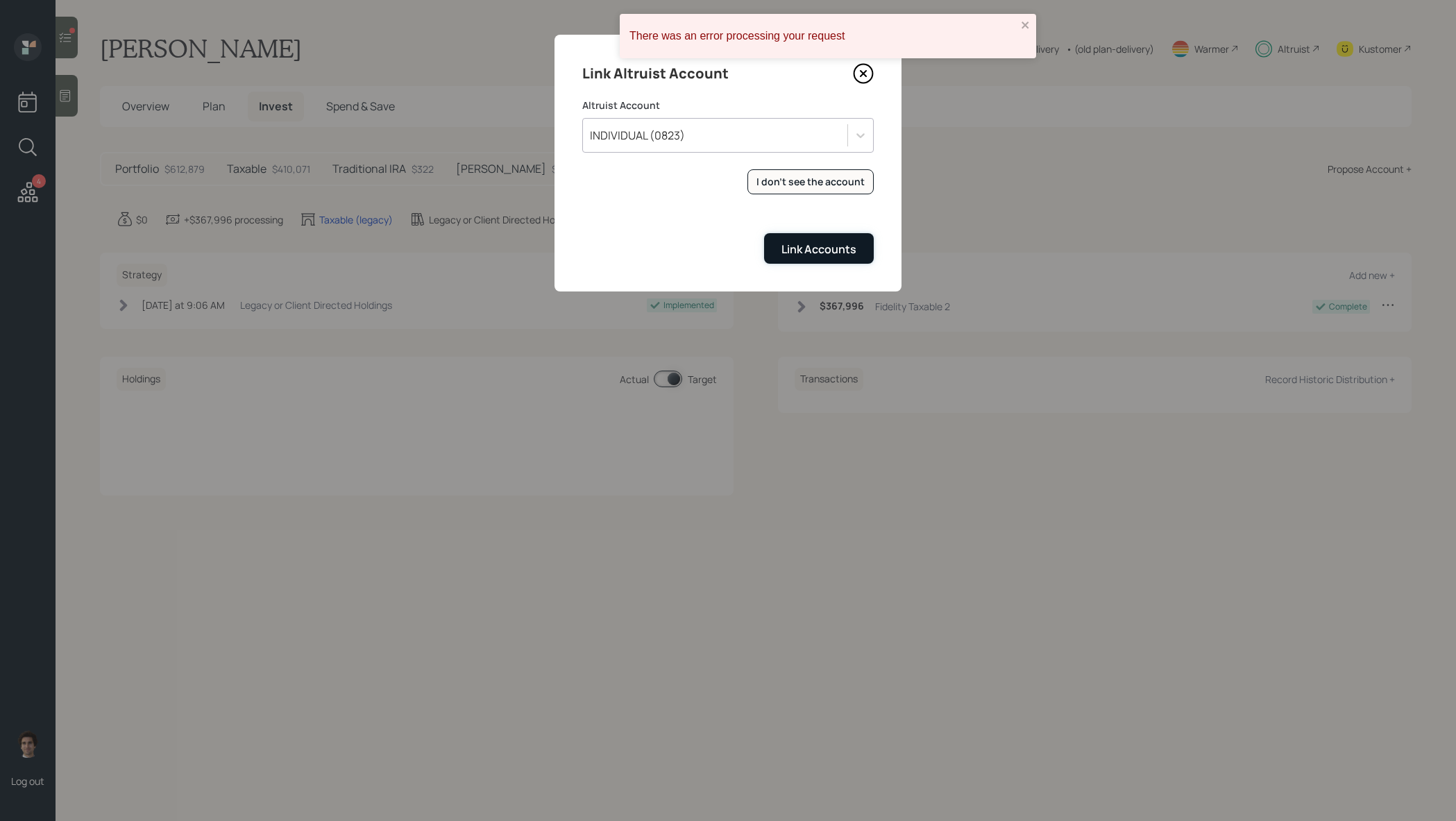
click at [843, 245] on div "Link Accounts" at bounding box center [818, 249] width 75 height 16
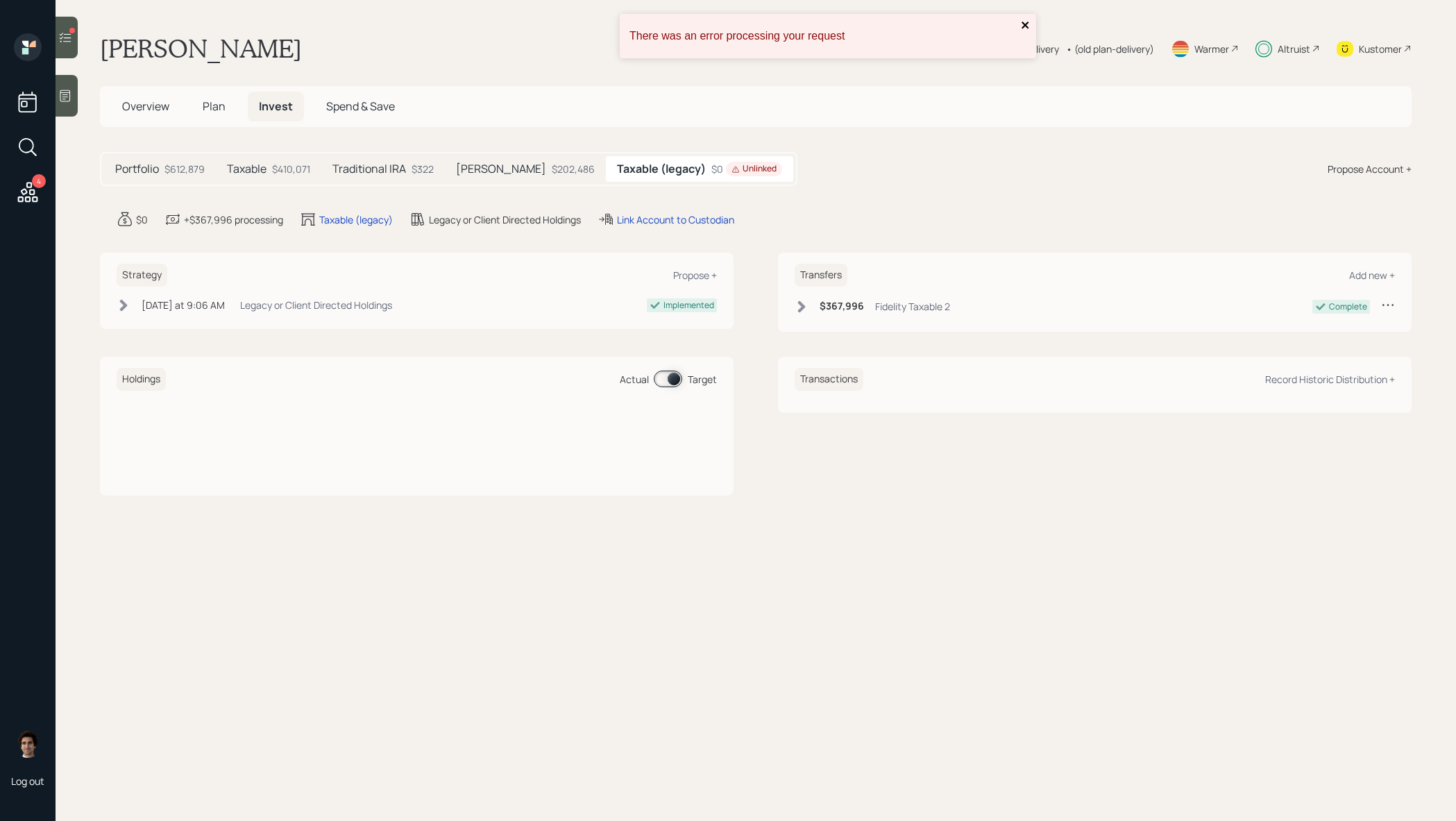
click at [1021, 26] on icon "close" at bounding box center [1025, 24] width 10 height 11
